Goal: Information Seeking & Learning: Learn about a topic

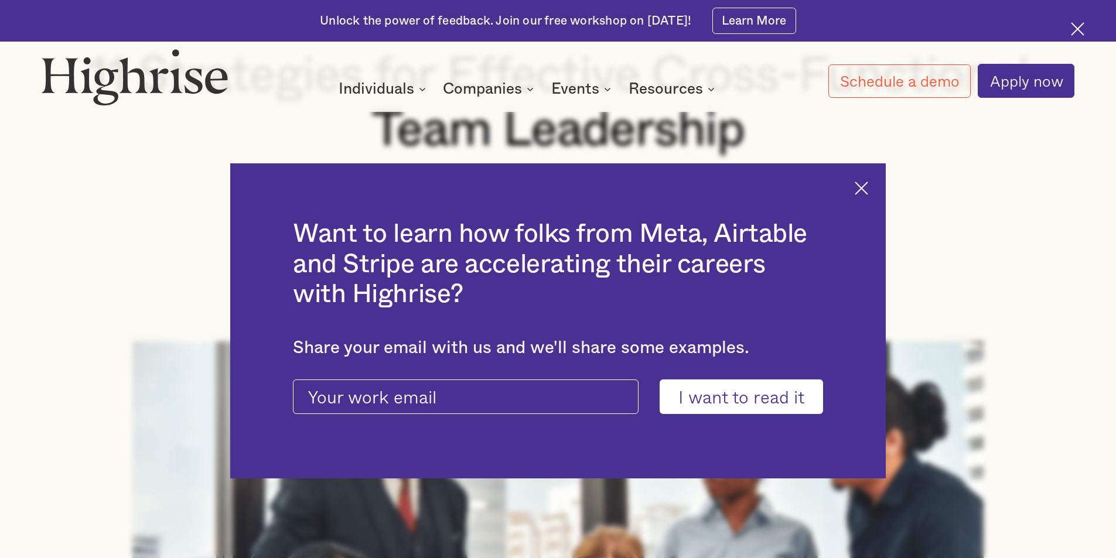
scroll to position [293, 0]
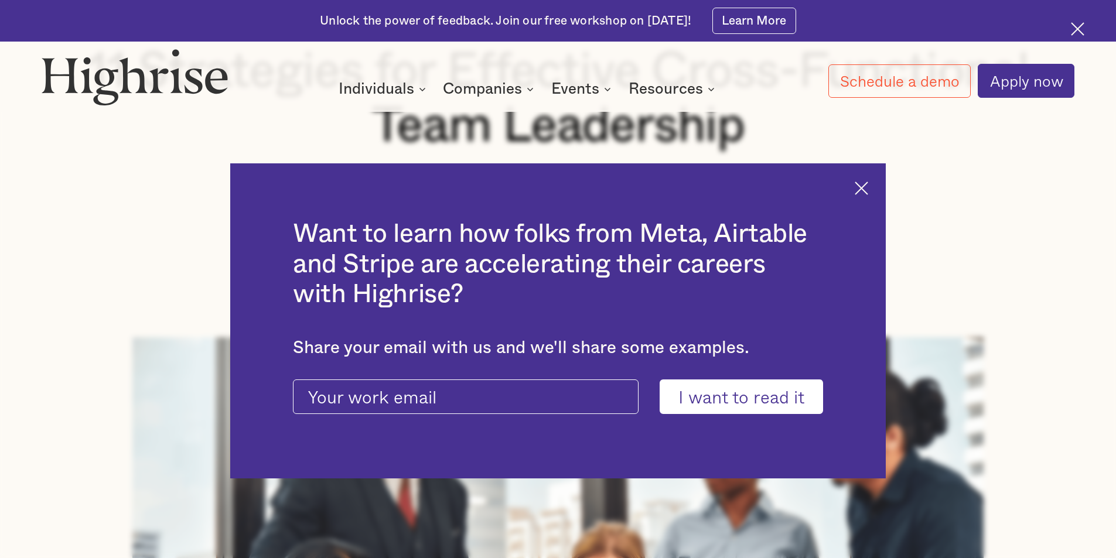
click at [864, 186] on img at bounding box center [861, 188] width 13 height 13
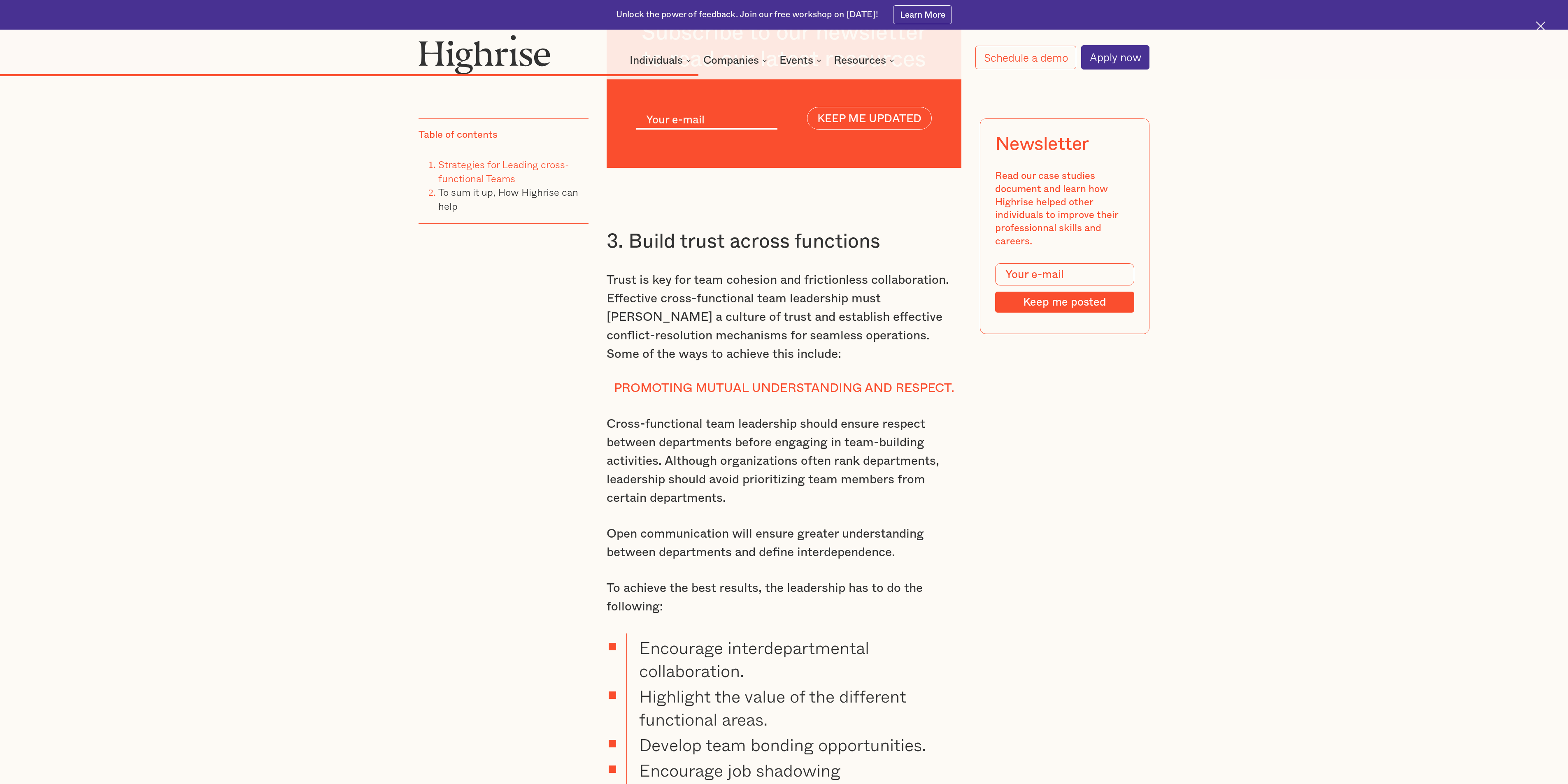
scroll to position [4976, 0]
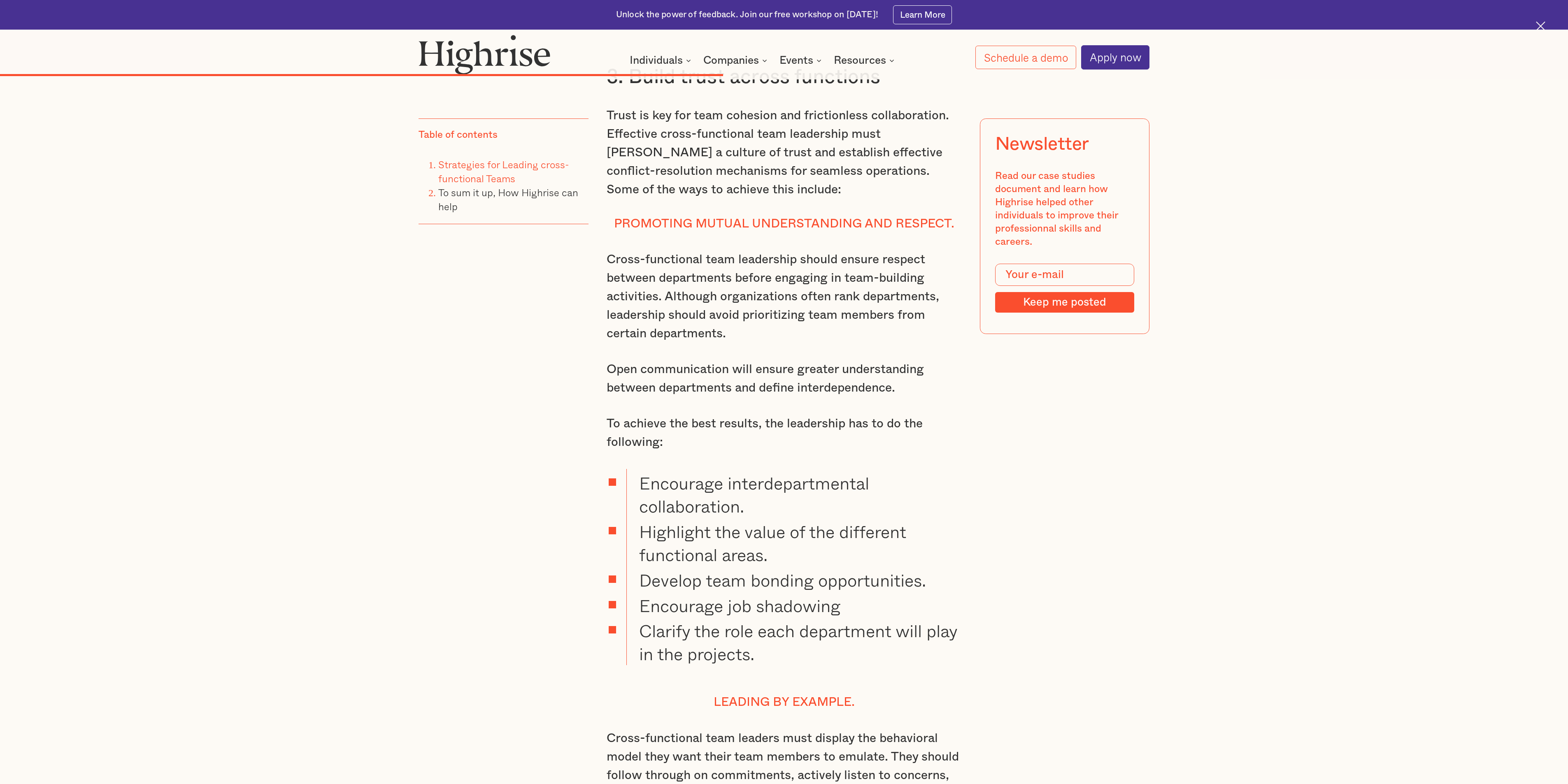
drag, startPoint x: 795, startPoint y: 648, endPoint x: 794, endPoint y: 643, distance: 5.1
click at [784, 392] on li "Clarify the role each department will play in the projects." at bounding box center [794, 640] width 336 height 48
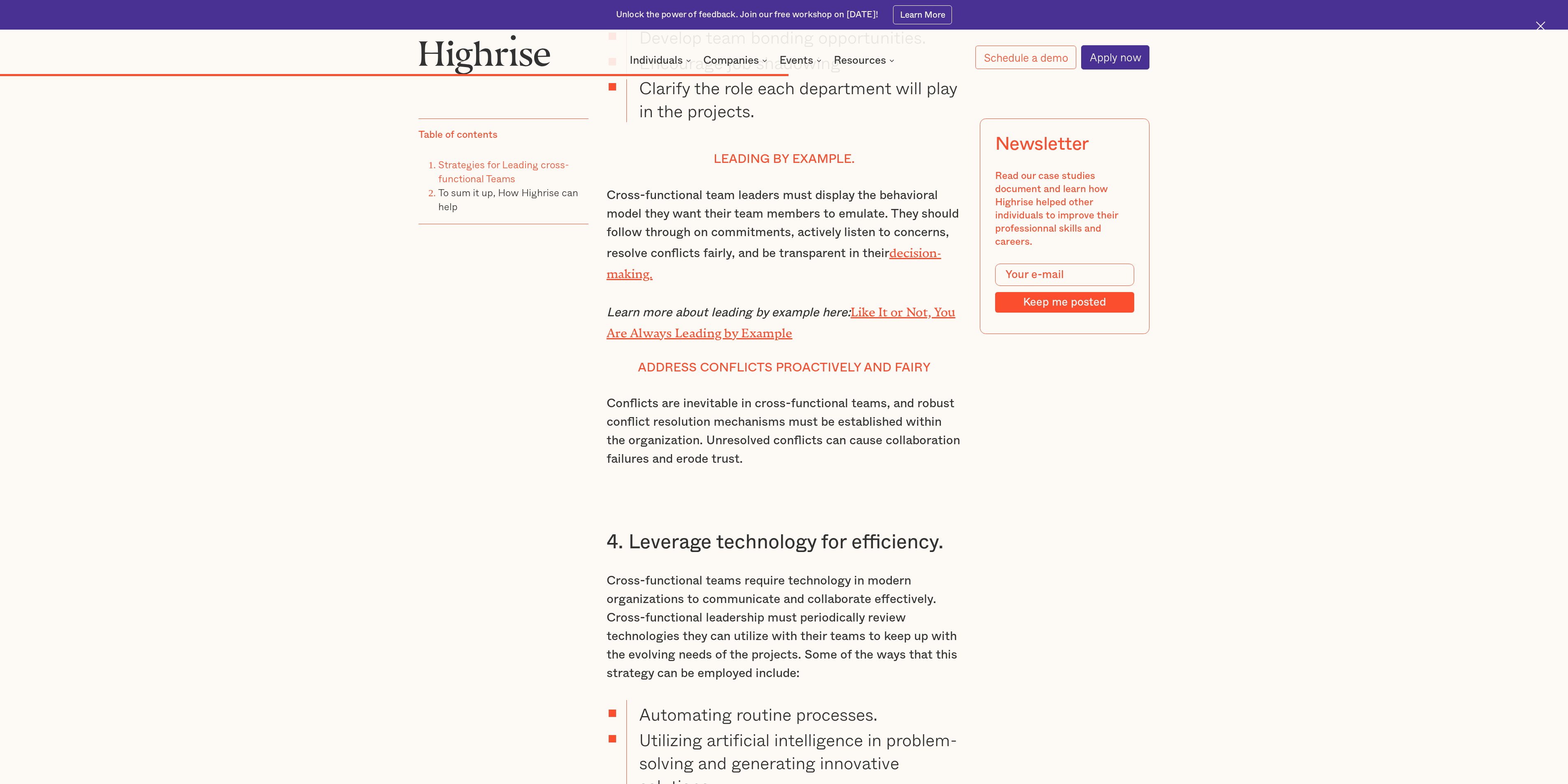
scroll to position [5635, 0]
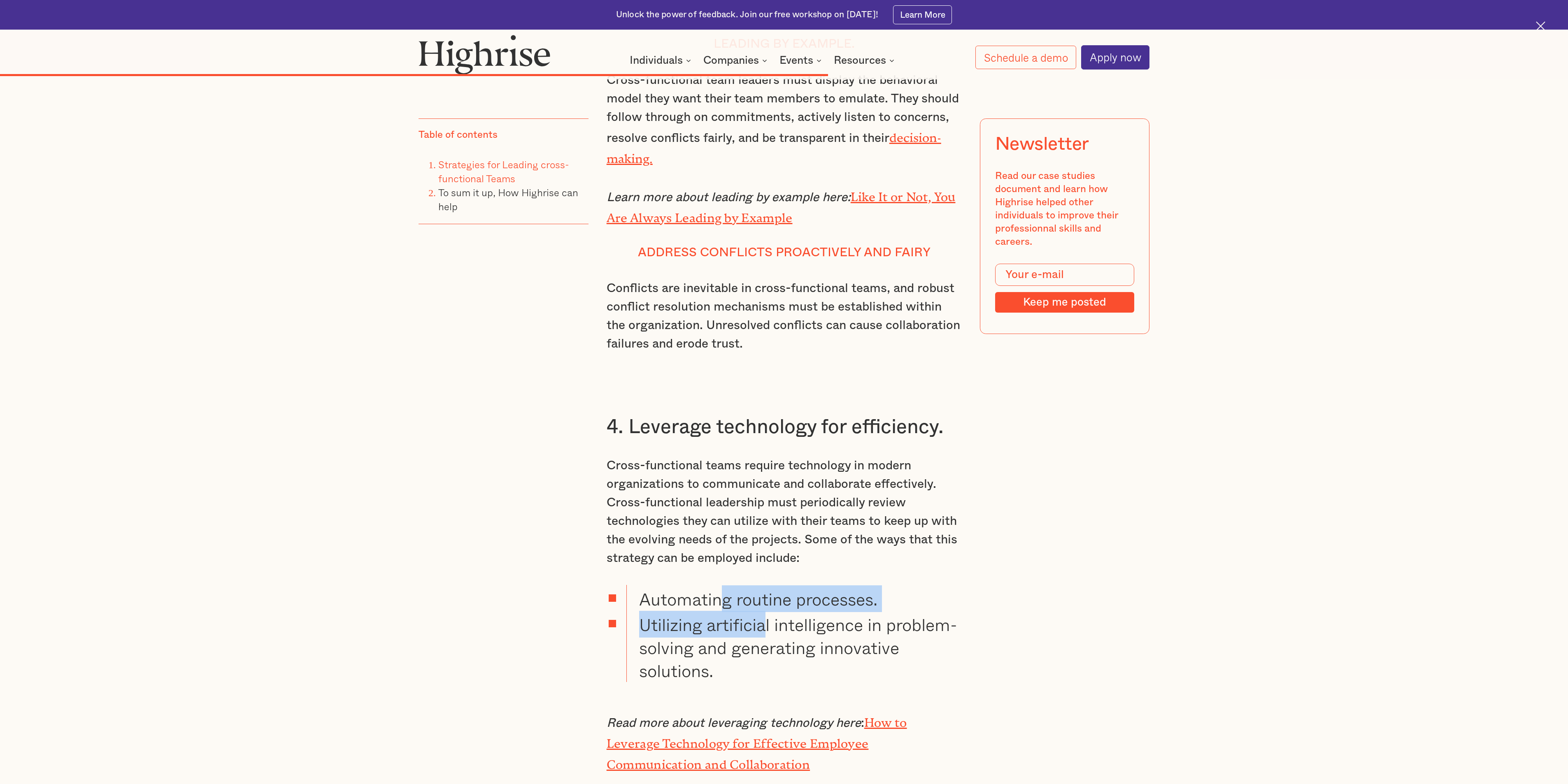
drag, startPoint x: 723, startPoint y: 592, endPoint x: 764, endPoint y: 617, distance: 48.0
click at [764, 392] on ul "Automating routine processes. Utilizing artificial intelligence in problem-solv…" at bounding box center [777, 633] width 370 height 97
click at [737, 392] on li "Utilizing artificial intelligence in problem-solving and generating innovative …" at bounding box center [794, 646] width 336 height 72
drag, startPoint x: 747, startPoint y: 613, endPoint x: 786, endPoint y: 609, distance: 39.2
click at [784, 392] on li "Utilizing artificial intelligence in problem-solving and generating innovative …" at bounding box center [794, 646] width 336 height 72
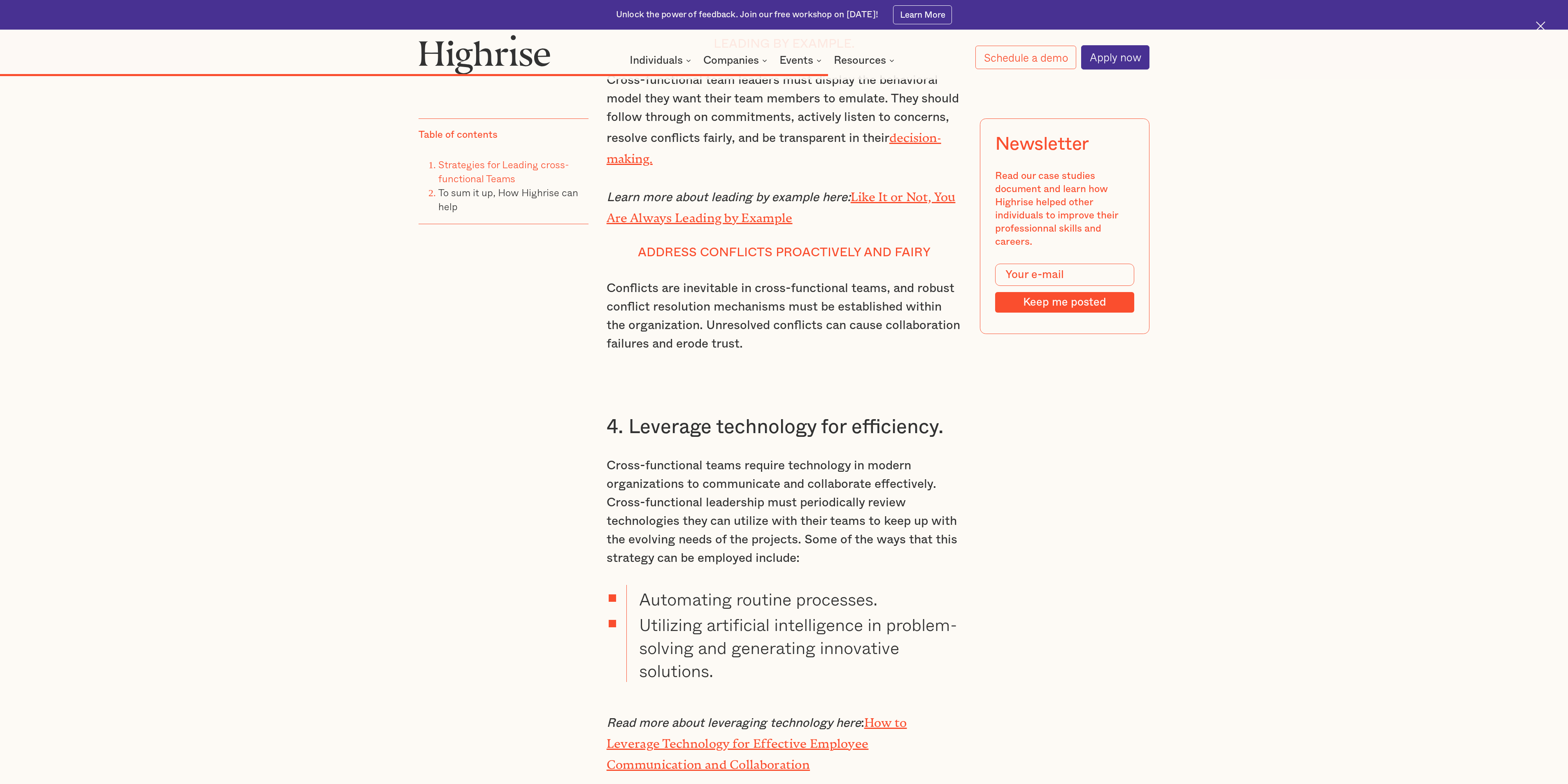
click at [784, 392] on li "Utilizing artificial intelligence in problem-solving and generating innovative …" at bounding box center [794, 646] width 336 height 72
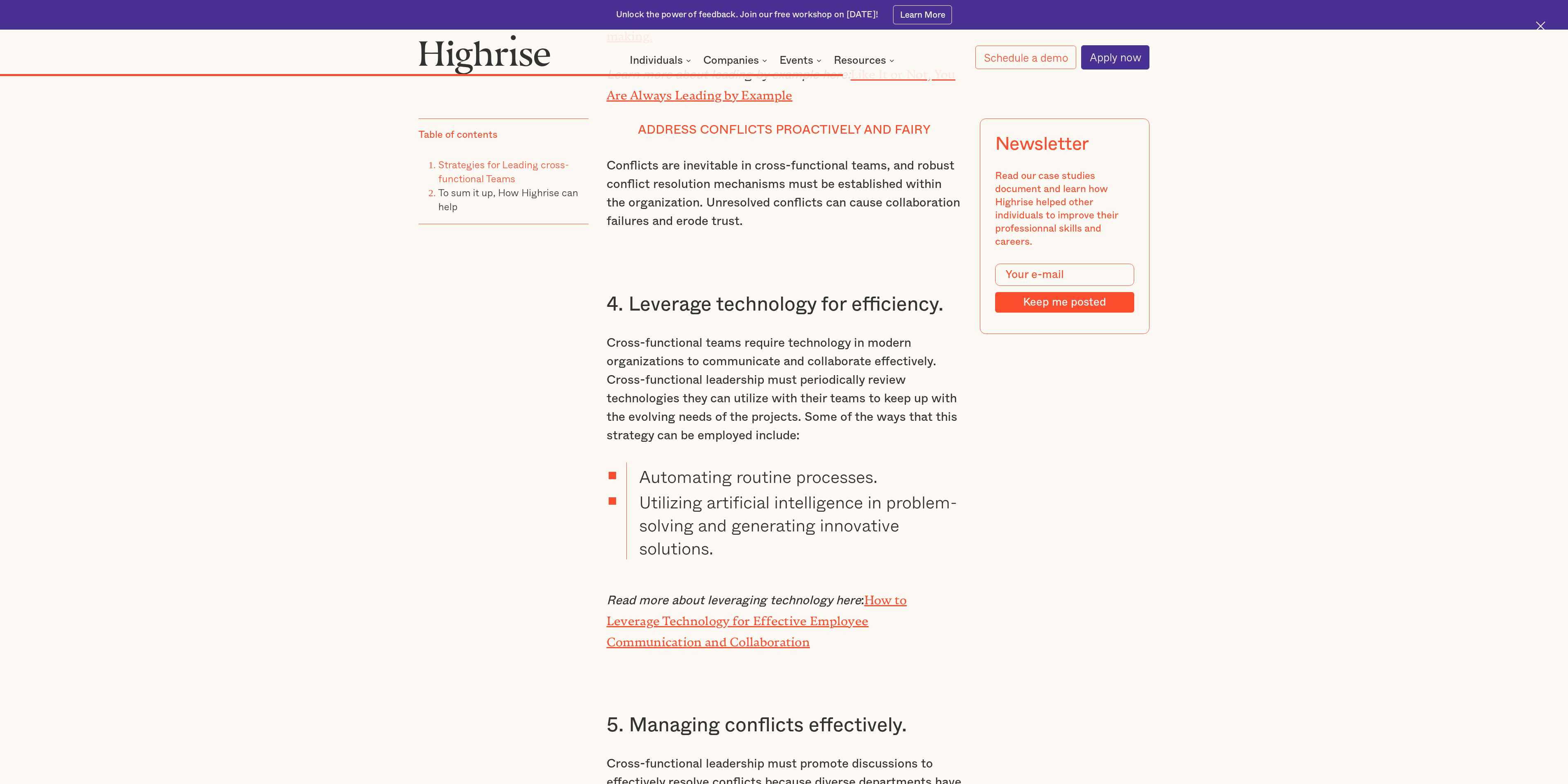
scroll to position [5799, 0]
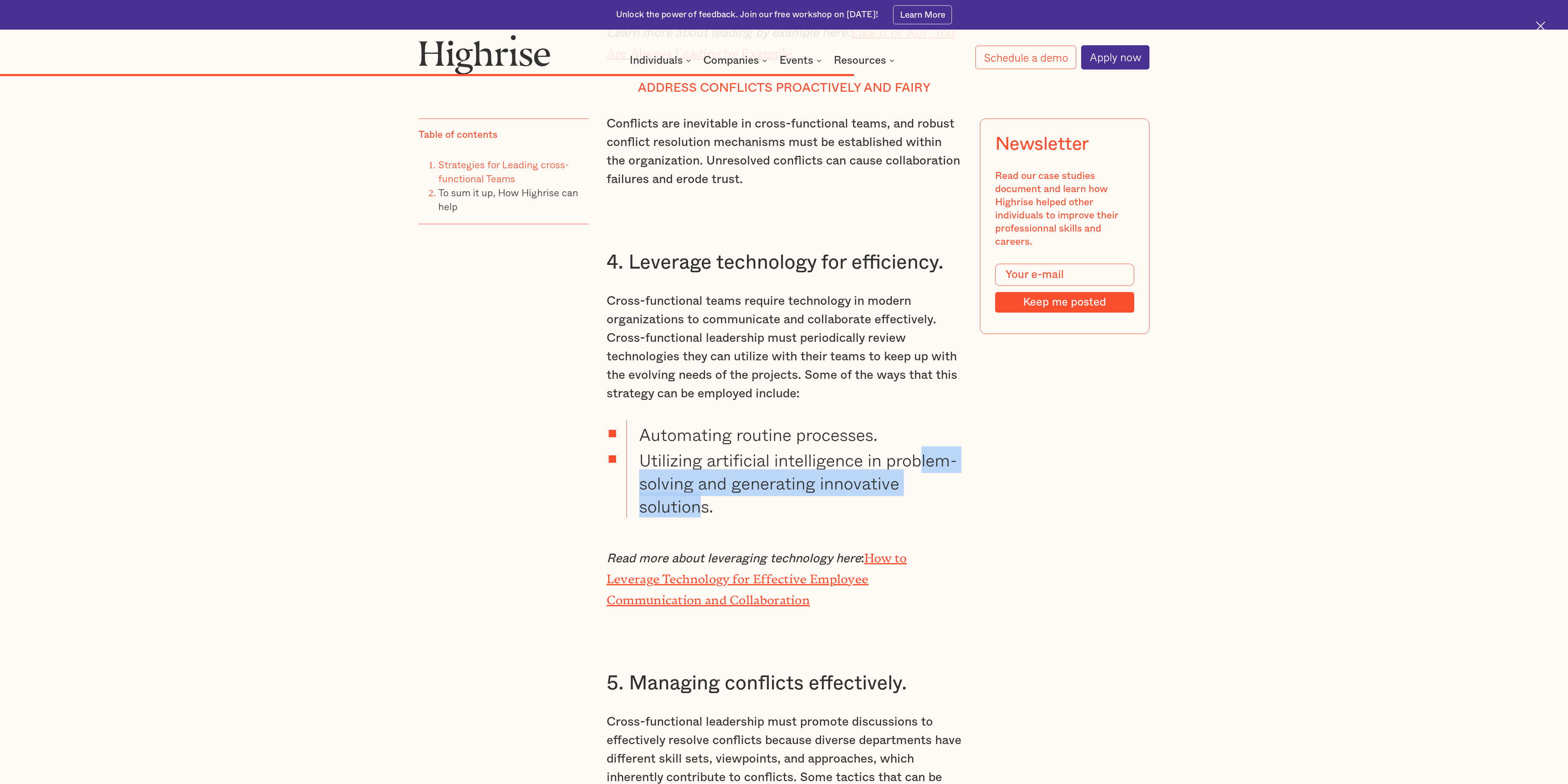
drag, startPoint x: 777, startPoint y: 499, endPoint x: 664, endPoint y: 465, distance: 118.0
click at [668, 392] on li "Utilizing artificial intelligence in problem-solving and generating innovative …" at bounding box center [794, 481] width 336 height 72
click at [659, 392] on li "Utilizing artificial intelligence in problem-solving and generating innovative …" at bounding box center [794, 481] width 336 height 72
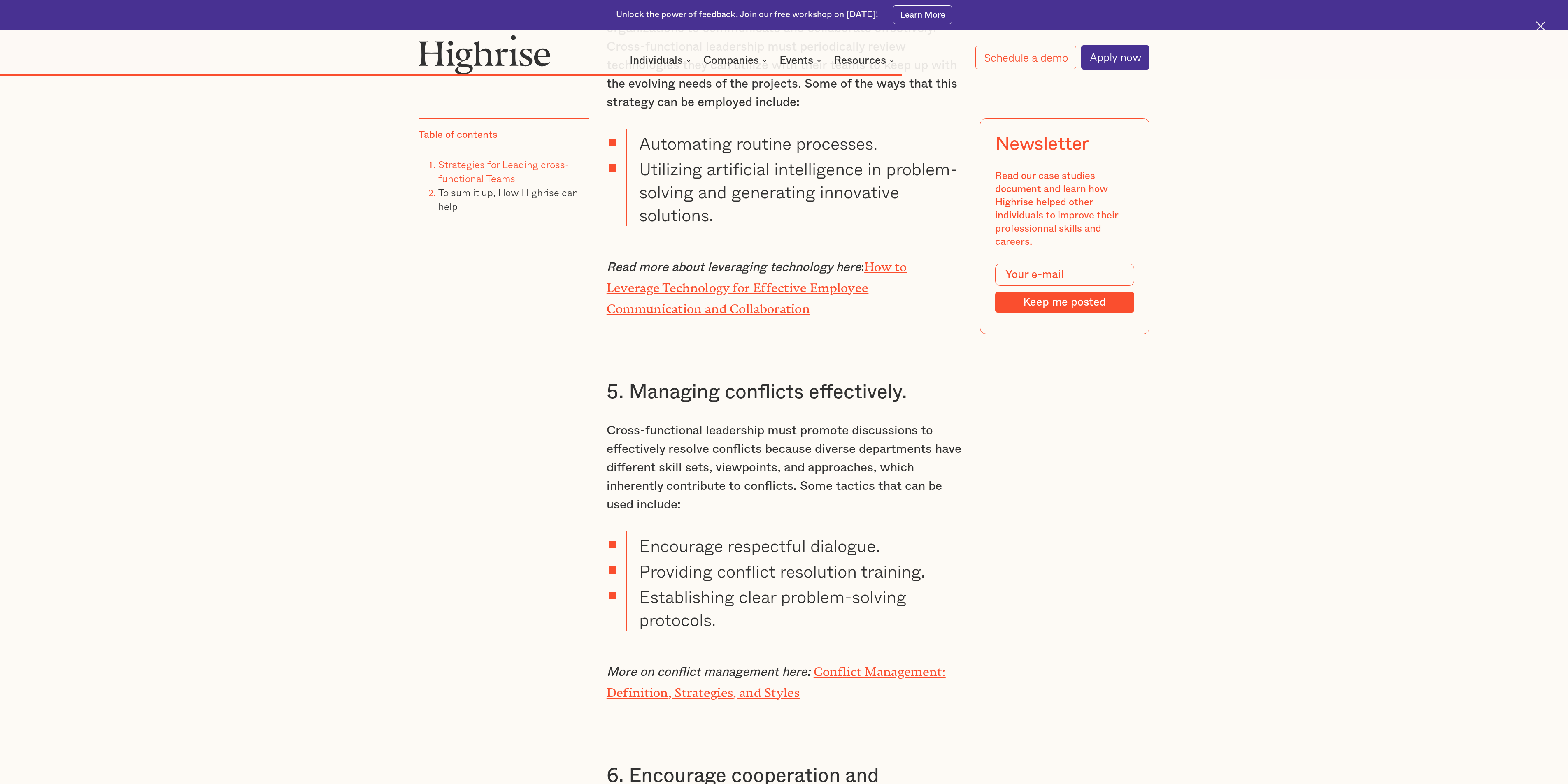
scroll to position [6128, 0]
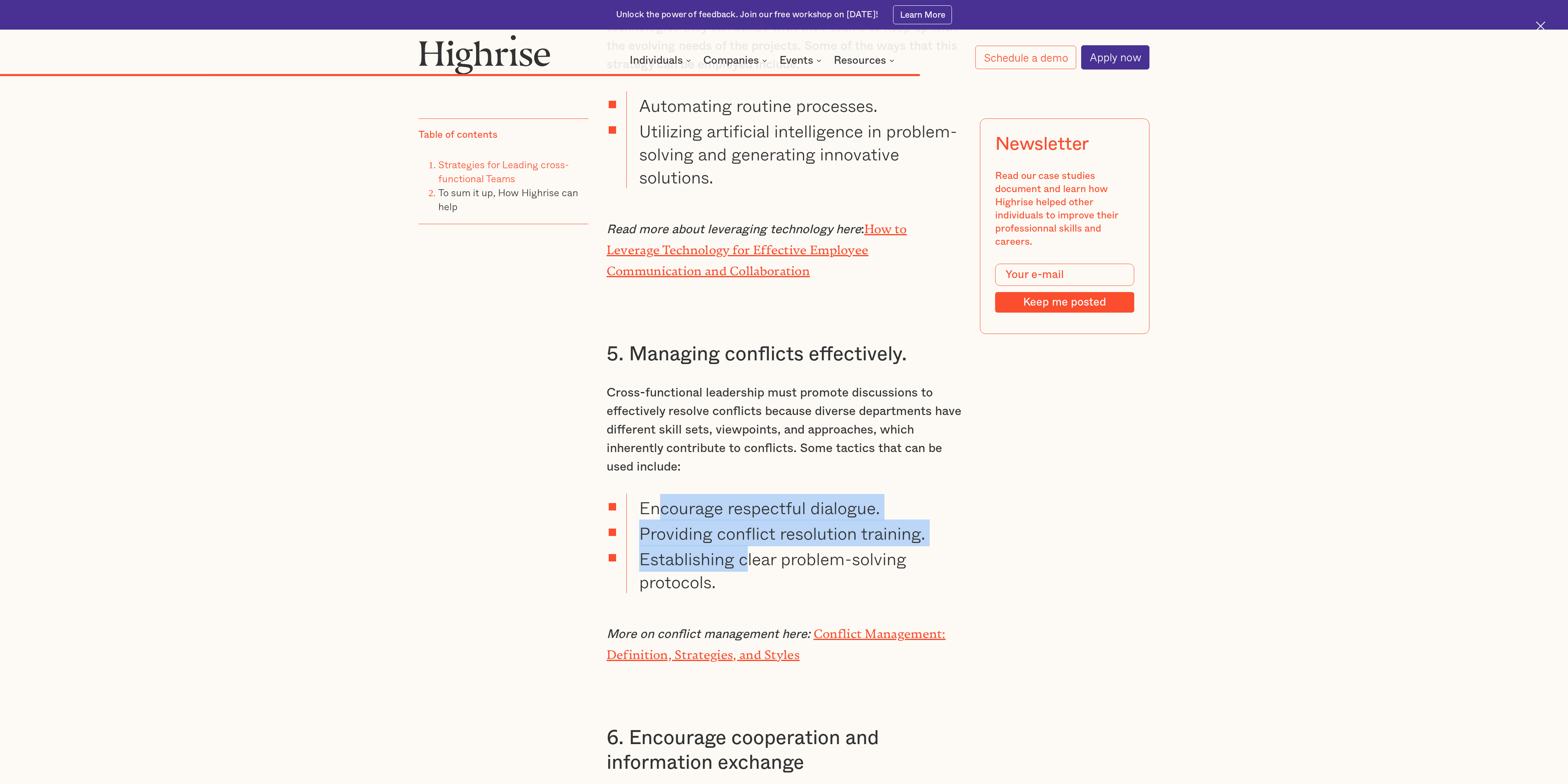
drag, startPoint x: 660, startPoint y: 496, endPoint x: 744, endPoint y: 560, distance: 105.6
click at [744, 392] on ul "Encourage respectful dialogue. Providing conflict resolution training. Establis…" at bounding box center [777, 543] width 370 height 99
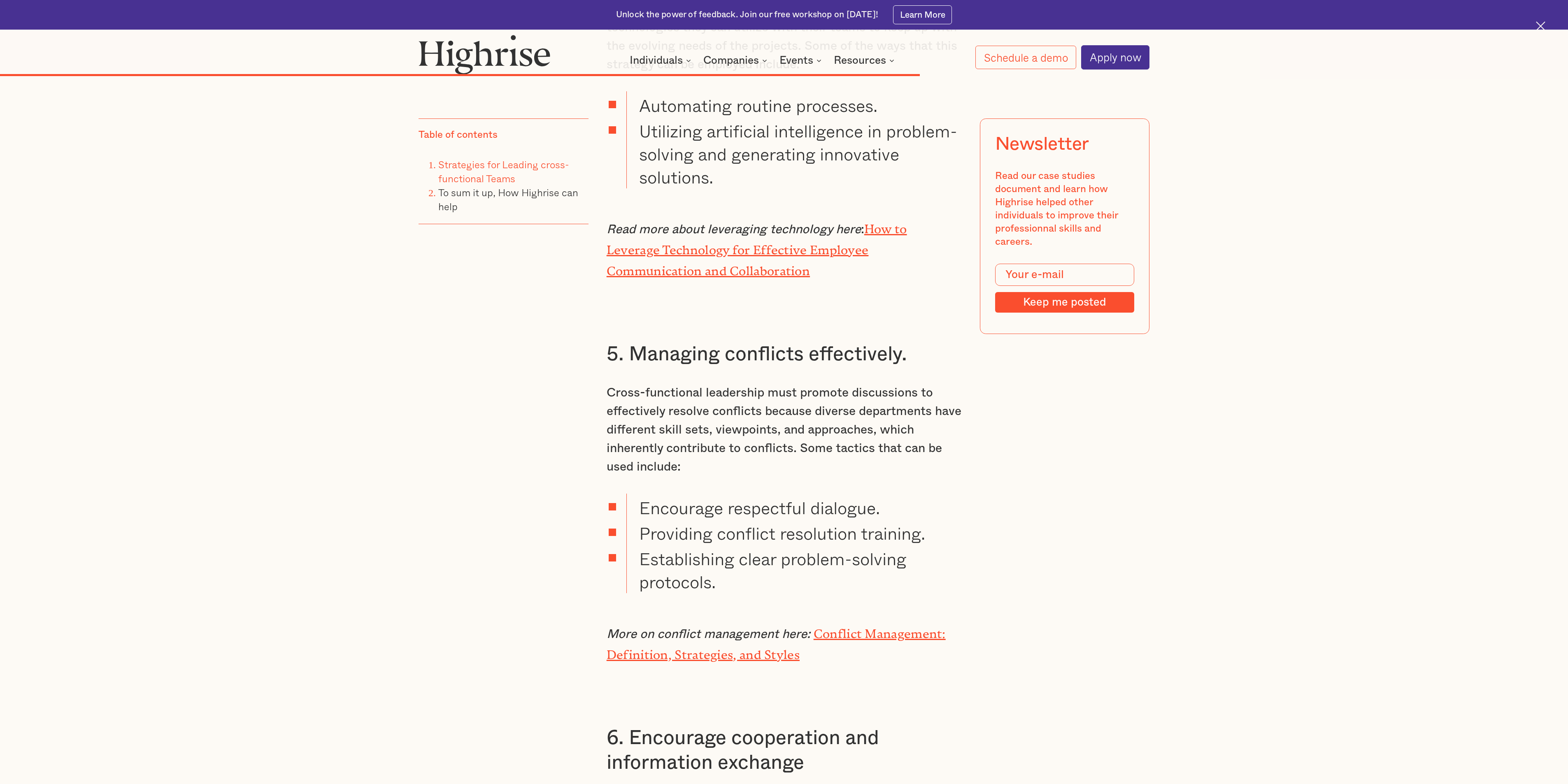
click at [728, 392] on li "Establishing clear problem-solving protocols." at bounding box center [794, 569] width 336 height 48
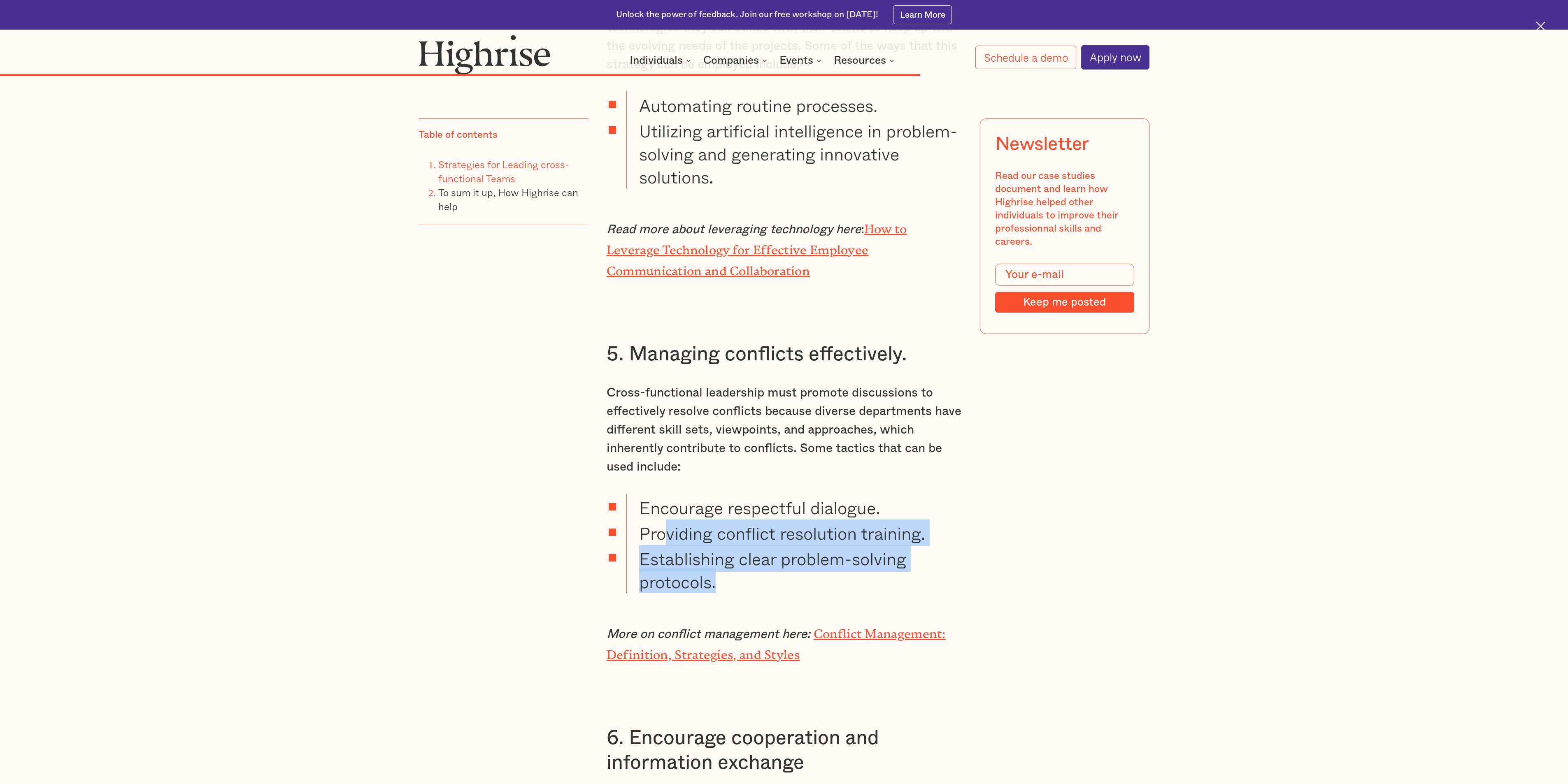
drag, startPoint x: 721, startPoint y: 569, endPoint x: 656, endPoint y: 500, distance: 94.8
click at [659, 392] on ul "Encourage respectful dialogue. Providing conflict resolution training. Establis…" at bounding box center [777, 543] width 370 height 99
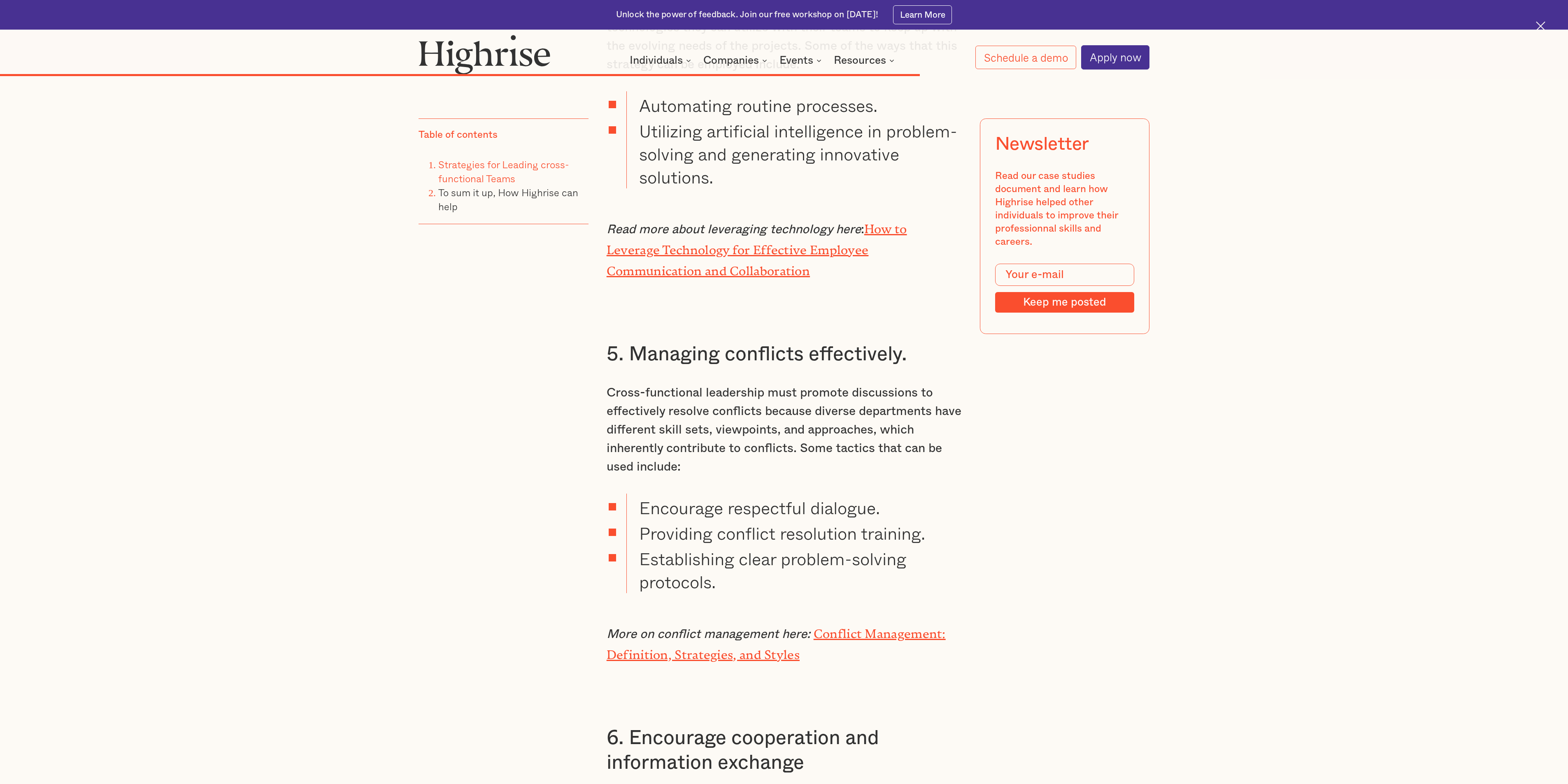
click at [652, 392] on p "Cross-functional leadership must promote discussions to effectively resolve con…" at bounding box center [784, 430] width 355 height 93
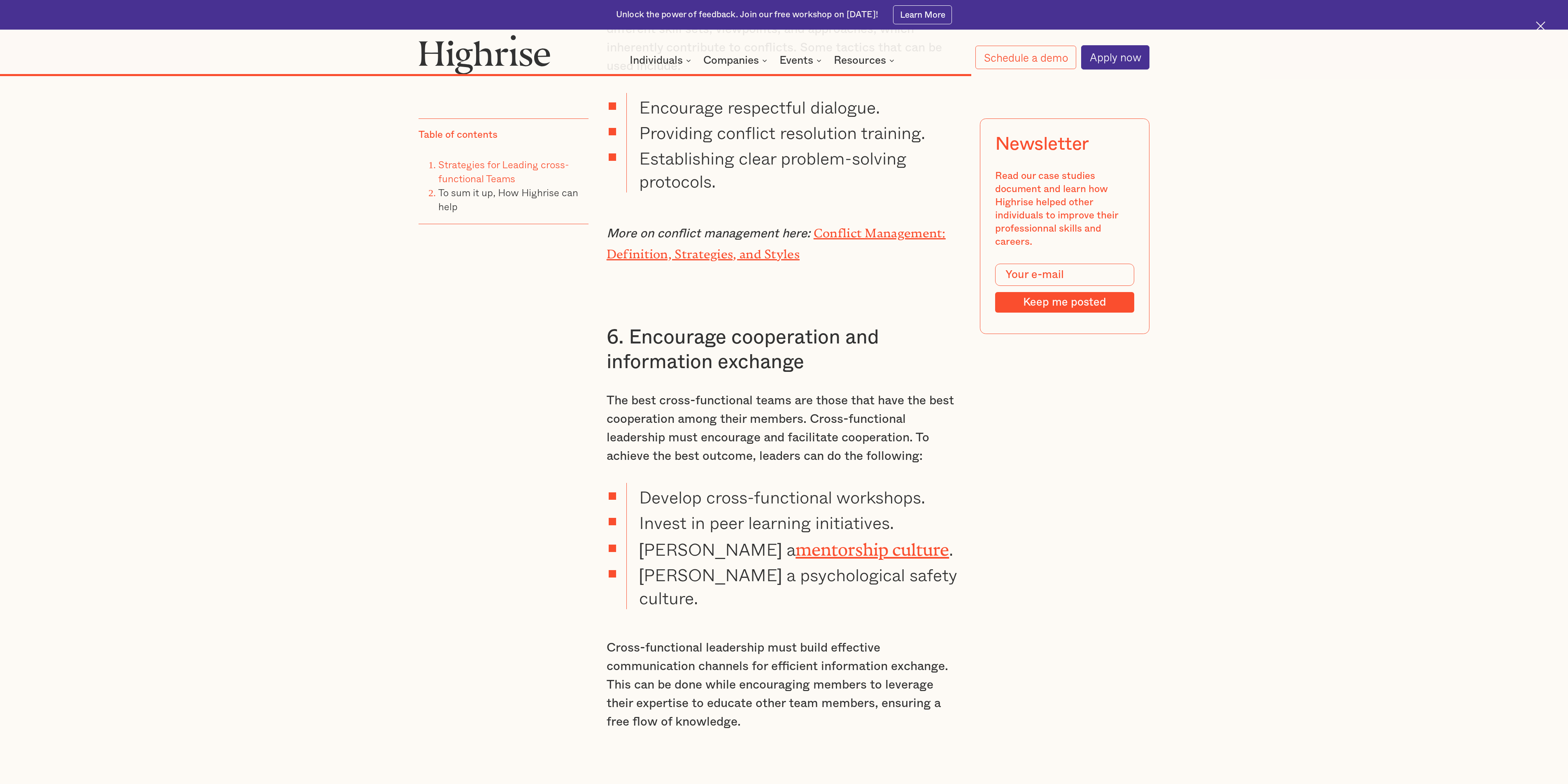
scroll to position [6539, 0]
